Goal: Task Accomplishment & Management: Manage account settings

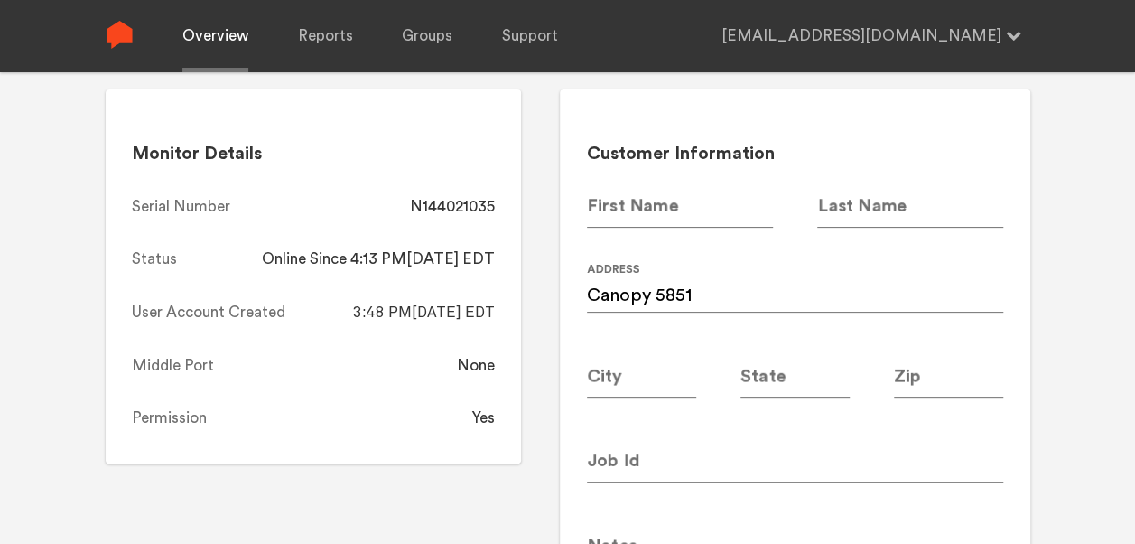
drag, startPoint x: 0, startPoint y: 0, endPoint x: 233, endPoint y: 60, distance: 240.7
click at [233, 60] on link "Overview" at bounding box center [215, 36] width 66 height 72
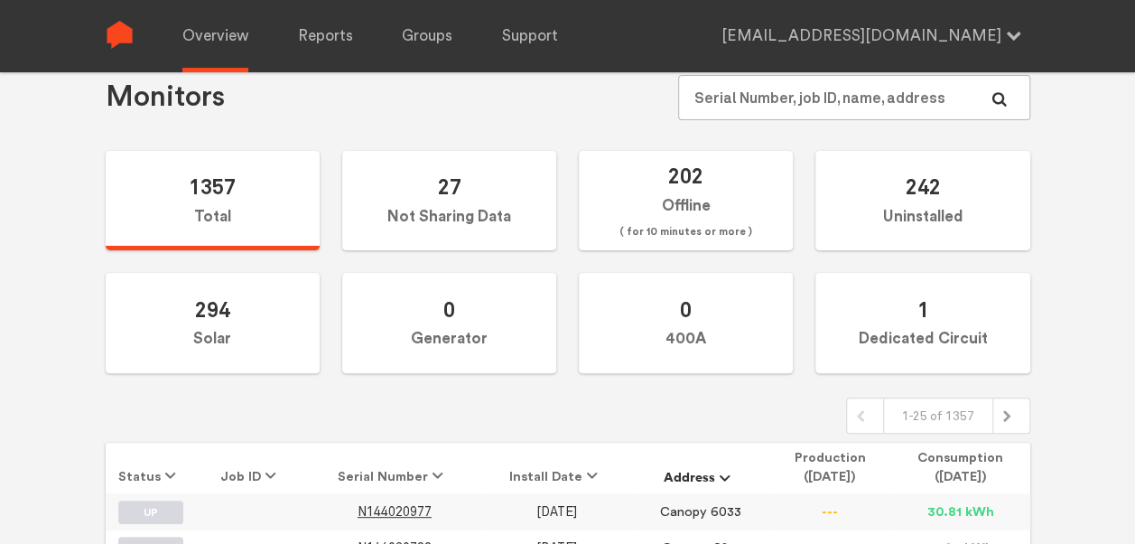
scroll to position [139, 0]
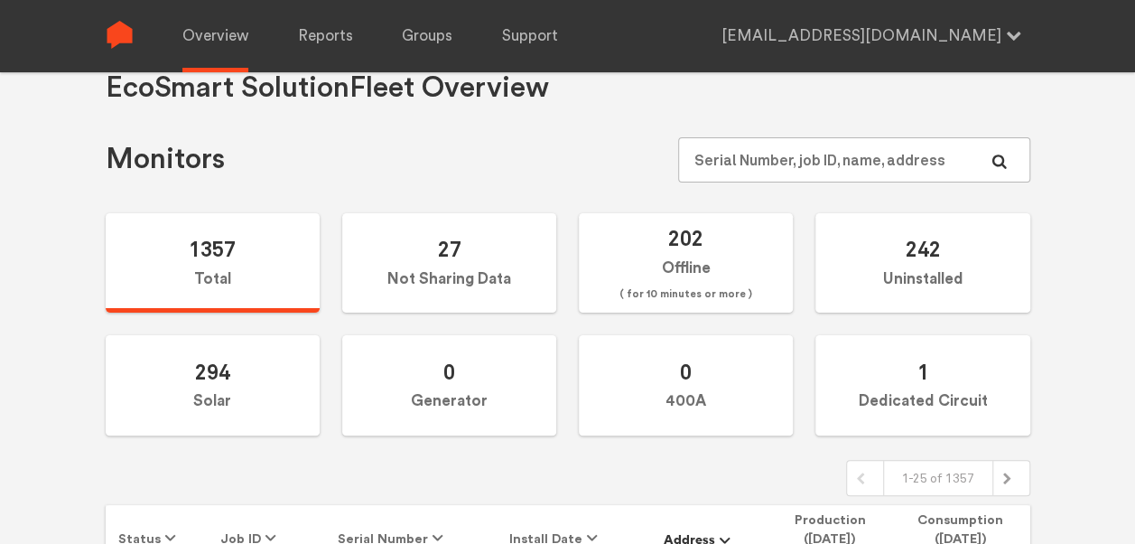
scroll to position [40, 0]
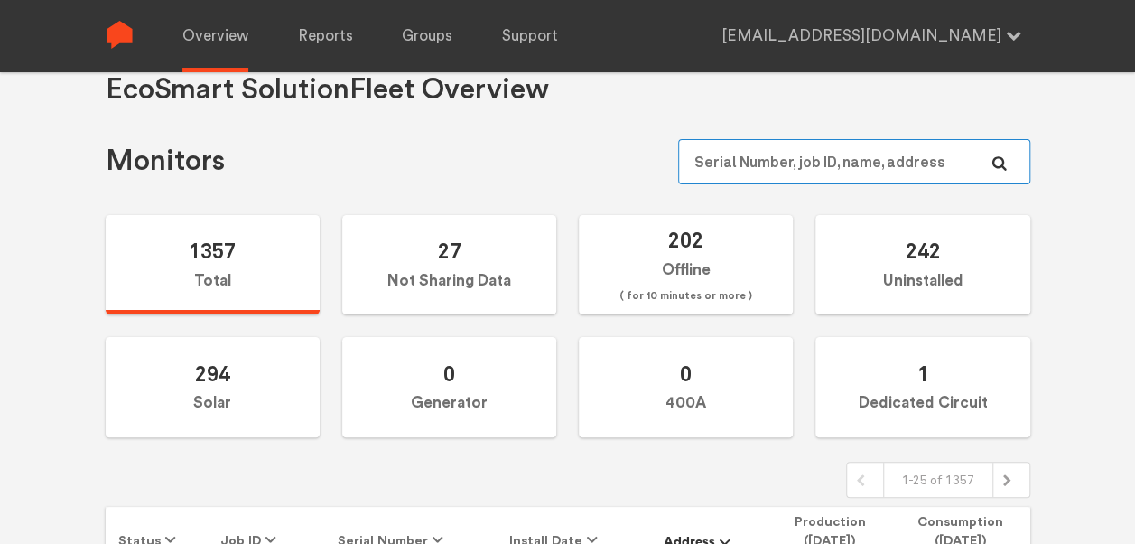
click at [775, 154] on input "text" at bounding box center [853, 161] width 351 height 45
paste input "N144020893"
type input "N144020893"
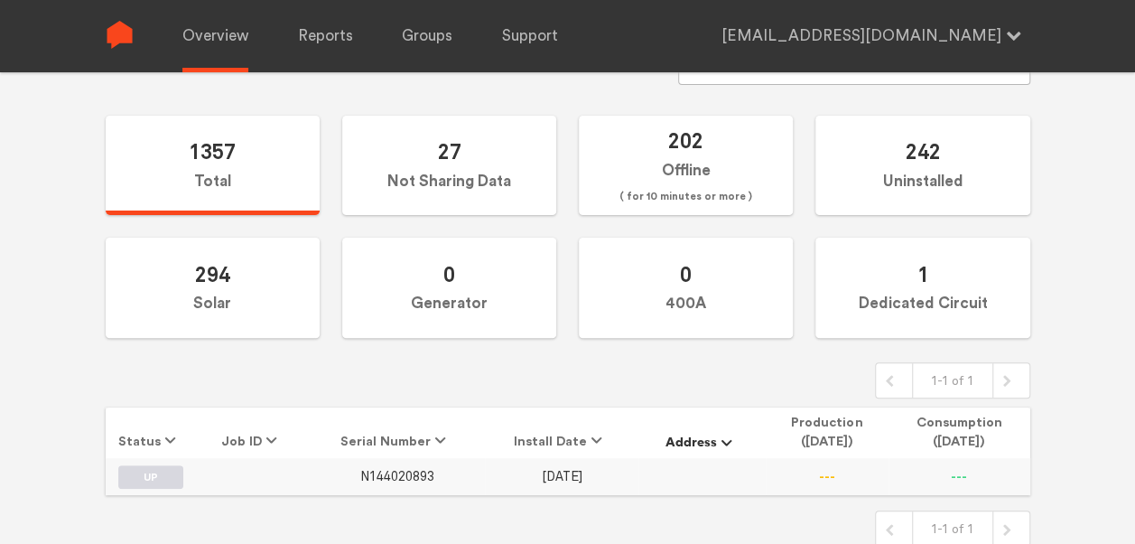
click at [420, 478] on span "N144020893" at bounding box center [397, 476] width 74 height 15
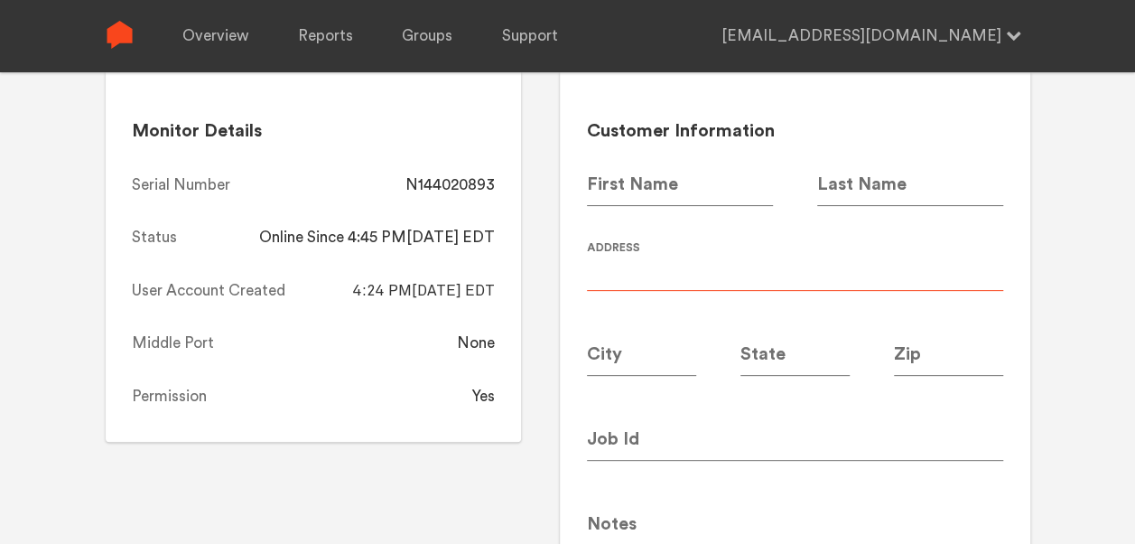
click at [683, 264] on input at bounding box center [795, 265] width 416 height 51
type input "Canopy 5844"
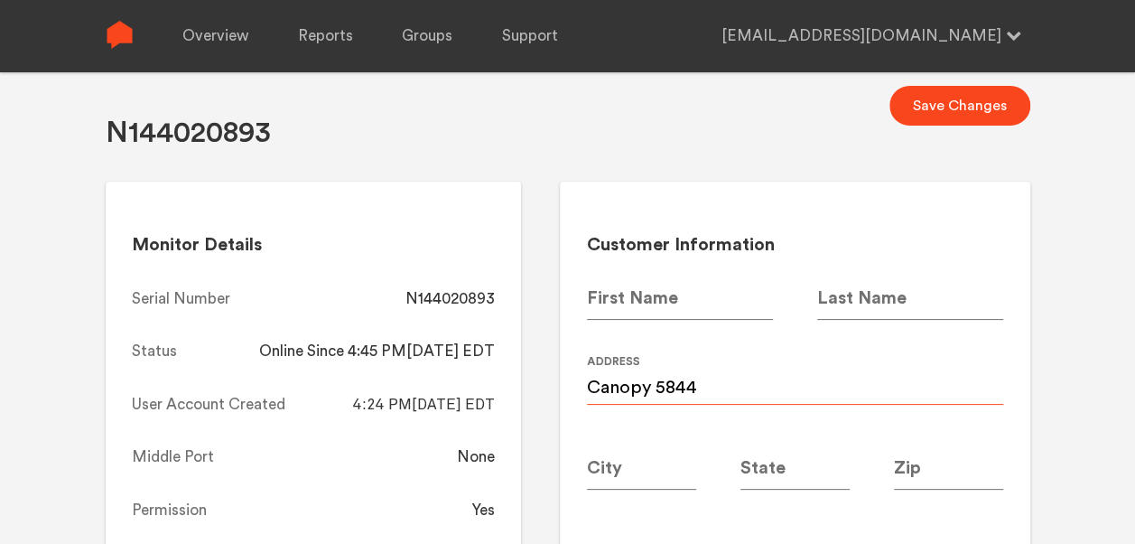
scroll to position [22, 0]
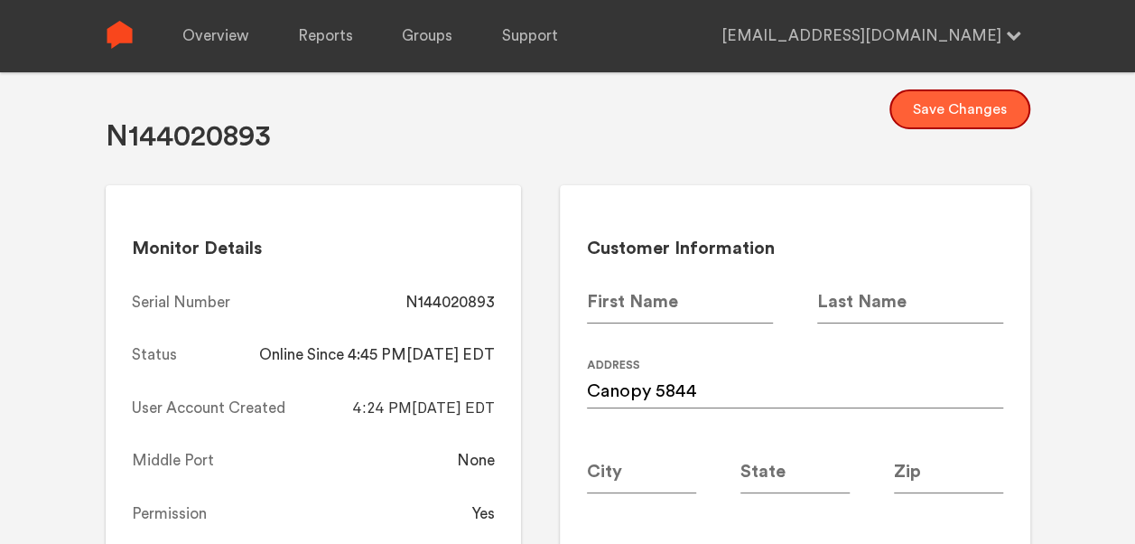
click at [966, 117] on button "Save Changes" at bounding box center [959, 109] width 141 height 40
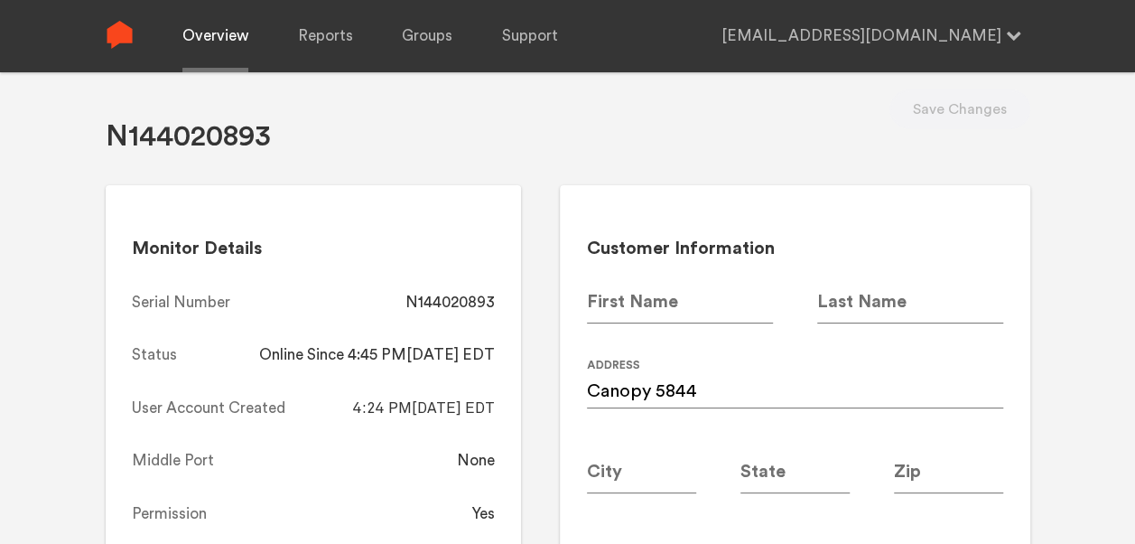
click at [211, 52] on link "Overview" at bounding box center [215, 36] width 66 height 72
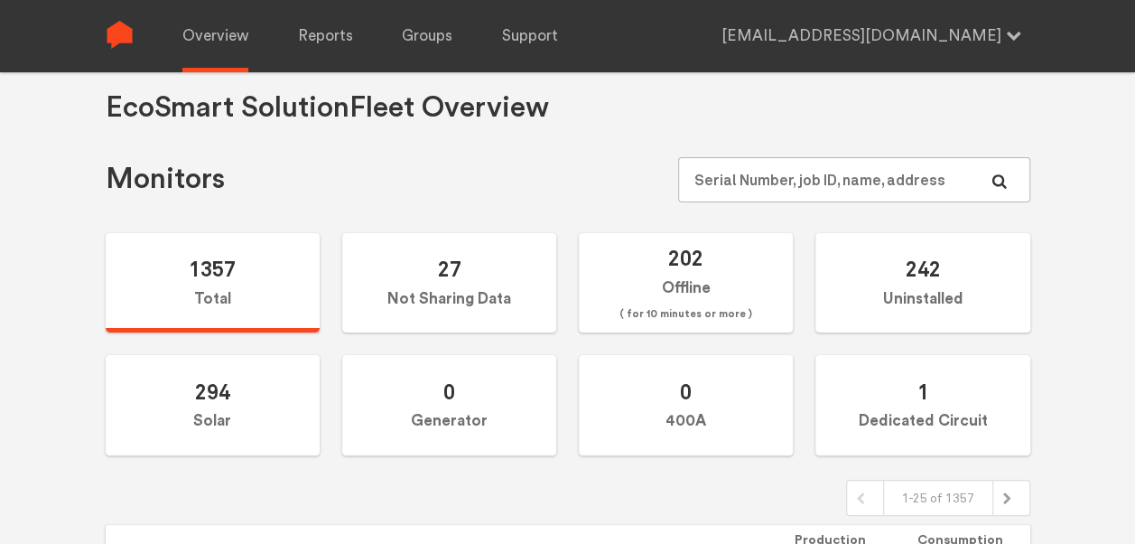
click at [349, 115] on h1 "EcoSmart Solution Fleet Overview" at bounding box center [327, 107] width 443 height 37
click at [834, 170] on input "text" at bounding box center [853, 179] width 351 height 45
paste input "N144020852"
type input "N144020852"
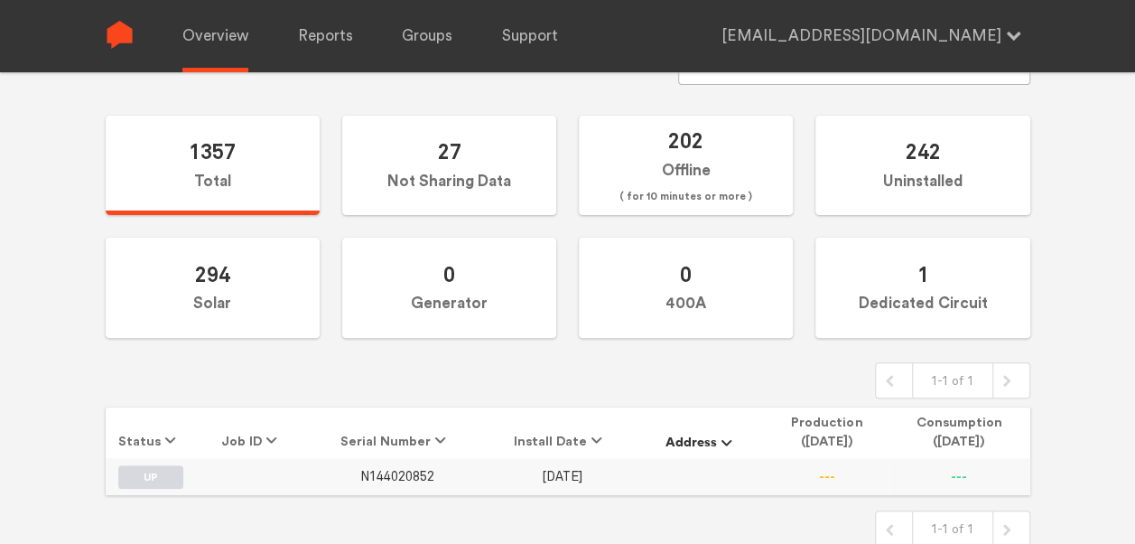
click at [399, 472] on span "N144020852" at bounding box center [397, 476] width 74 height 15
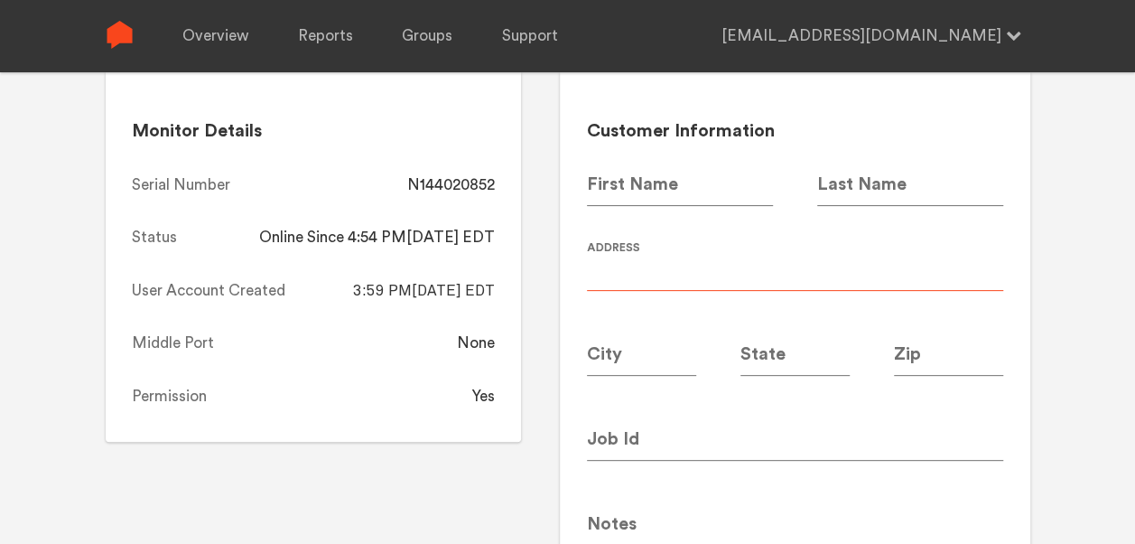
click at [660, 275] on input at bounding box center [795, 265] width 416 height 51
type input "Canopy 5838"
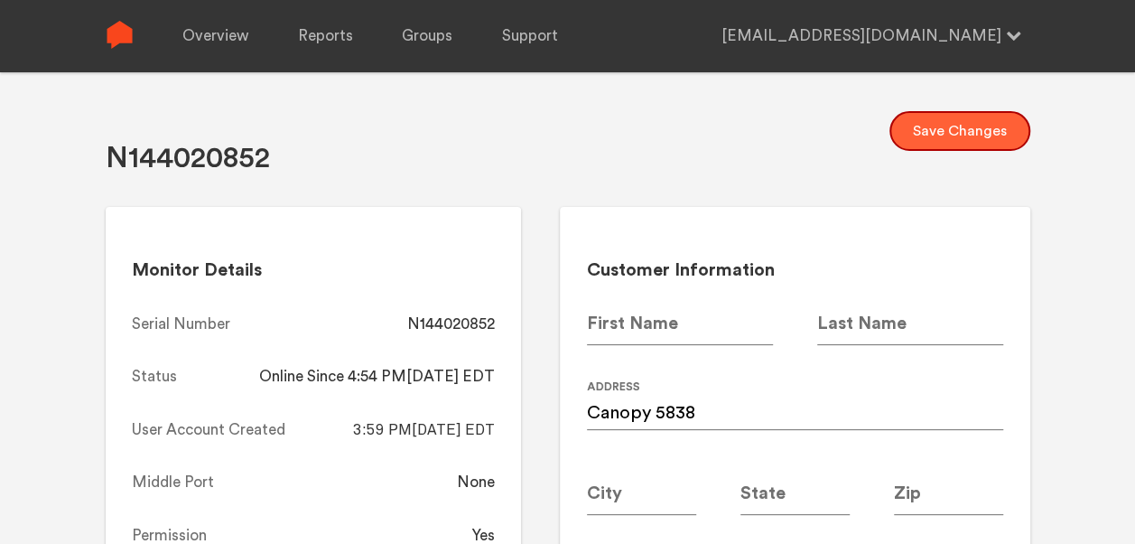
click at [984, 116] on button "Save Changes" at bounding box center [959, 131] width 141 height 40
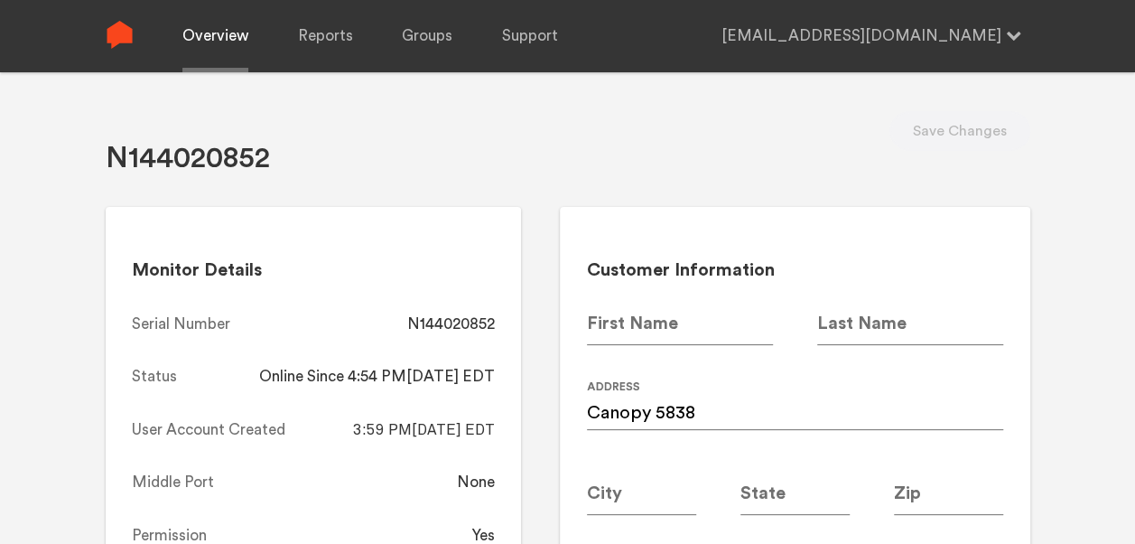
click at [195, 36] on link "Overview" at bounding box center [215, 36] width 66 height 72
